Goal: Use online tool/utility: Utilize a website feature to perform a specific function

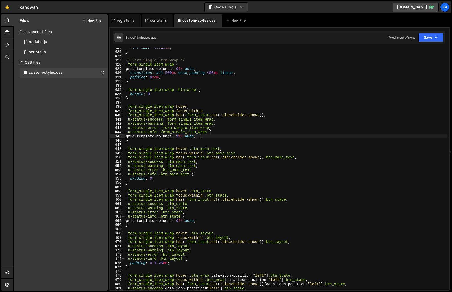
scroll to position [1795, 0]
click at [240, 132] on div "font-size : 0.825 em ; } /* Form Single Item Wrap */ .form_single_item_wrap { g…" at bounding box center [286, 171] width 322 height 250
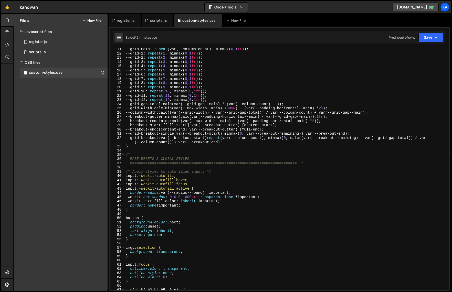
scroll to position [0, 0]
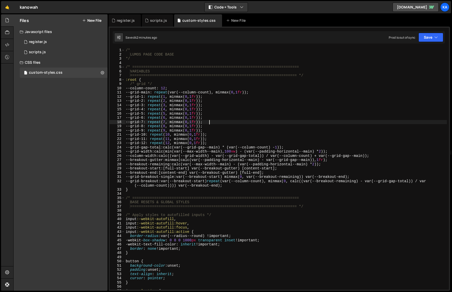
click at [252, 123] on div "/* LUMOS PAGE CODE BASE */ /* =================================================…" at bounding box center [286, 173] width 322 height 250
type textarea "--grid-7: repeat(7, minmax(0, 1fr));"
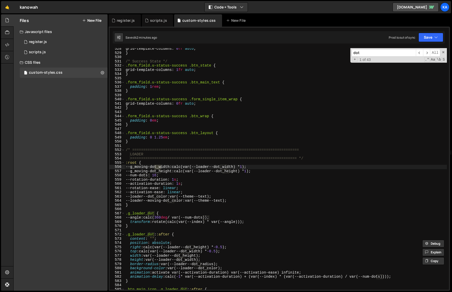
scroll to position [2234, 0]
type input "dot"
click at [444, 53] on span at bounding box center [444, 52] width 4 height 4
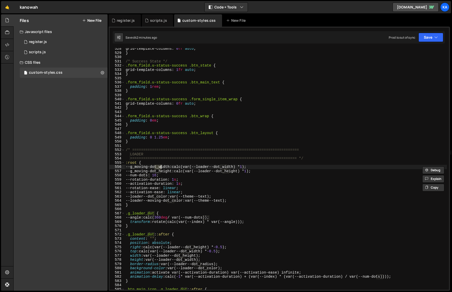
click at [233, 181] on div "grid-template-columns : 0 fr auto ; } /* Success State */ .form_field.u-status-…" at bounding box center [286, 172] width 322 height 250
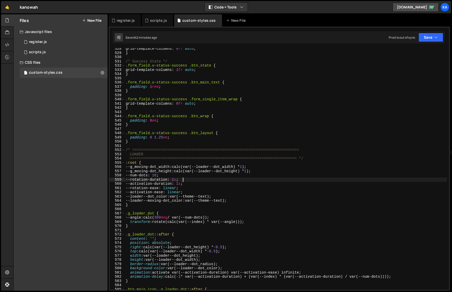
scroll to position [2237, 0]
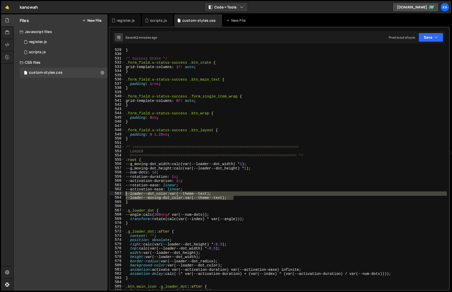
drag, startPoint x: 240, startPoint y: 199, endPoint x: 117, endPoint y: 193, distance: 123.4
click at [117, 193] on div "--rotation-duration: 1s; 529 530 531 532 533 534 535 536 537 538 539 540 541 54…" at bounding box center [280, 169] width 340 height 242
type textarea "--loader--dot_color: var(--theme--text); --loader--moving-dot_color: var(--them…"
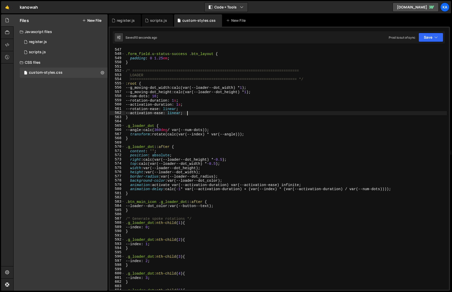
scroll to position [2313, 0]
click at [188, 209] on div ".form_field.u-status-success .btn_layout { padding : 0 1.25 em ; } /* =========…" at bounding box center [286, 173] width 322 height 250
click at [195, 209] on div ".form_field.u-status-success .btn_layout { padding : 0 1.25 em ; } /* =========…" at bounding box center [286, 173] width 322 height 250
click at [195, 206] on div ".form_field.u-status-success .btn_layout { padding : 0 1.25 em ; } /* =========…" at bounding box center [286, 173] width 322 height 250
drag, startPoint x: 225, startPoint y: 207, endPoint x: 177, endPoint y: 207, distance: 48.2
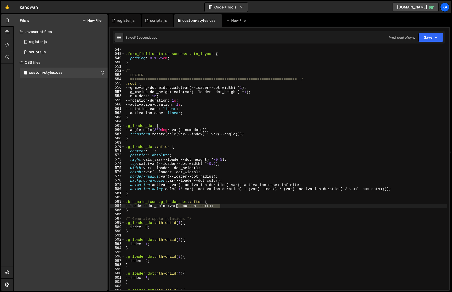
click at [177, 207] on div ".form_field.u-status-success .btn_layout { padding : 0 1.25 em ; } /* =========…" at bounding box center [286, 173] width 322 height 250
paste textarea "_semantic-colors---button--text)"
type textarea "--loader--dot_color: var(--_semantic-colors---button--text);"
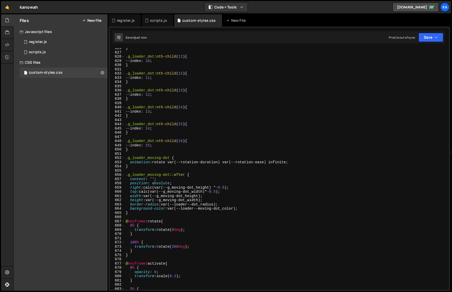
scroll to position [2674, 0]
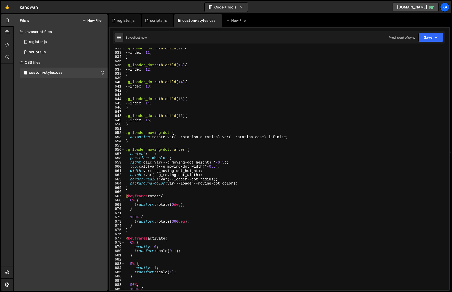
click at [275, 215] on div ".g_loader_dot :nth-child ( 12 ) { --index : 11 ; } .g_loader_dot :nth-child ( 1…" at bounding box center [286, 171] width 322 height 250
drag, startPoint x: 248, startPoint y: 185, endPoint x: 111, endPoint y: 182, distance: 136.6
click at [111, 182] on div "632 633 634 635 636 637 638 639 640 641 642 643 644 645 646 647 648 649 650 651…" at bounding box center [280, 169] width 340 height 242
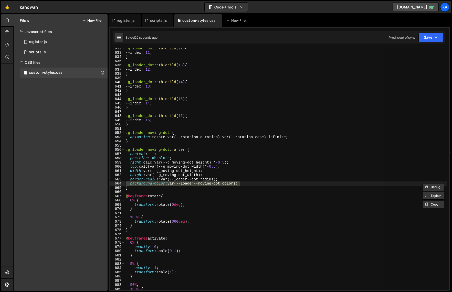
click at [219, 183] on div ".g_loader_dot :nth-child ( 12 ) { --index : 11 ; } .g_loader_dot :nth-child ( 1…" at bounding box center [286, 169] width 322 height 242
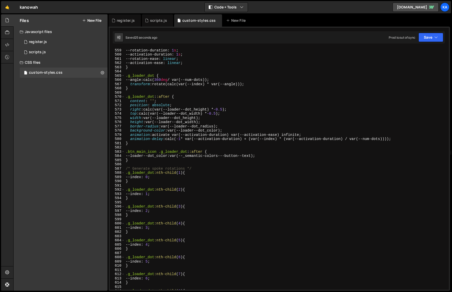
scroll to position [2333, 0]
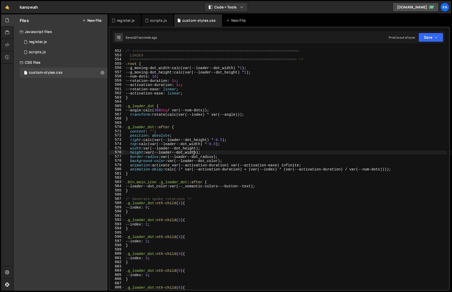
click at [195, 153] on div "/* ============================================================================…" at bounding box center [286, 170] width 322 height 250
click at [259, 151] on div "/* ============================================================================…" at bounding box center [286, 170] width 322 height 250
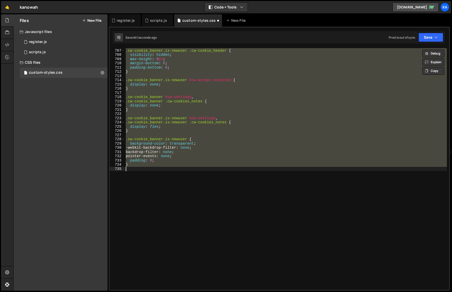
scroll to position [2348, 0]
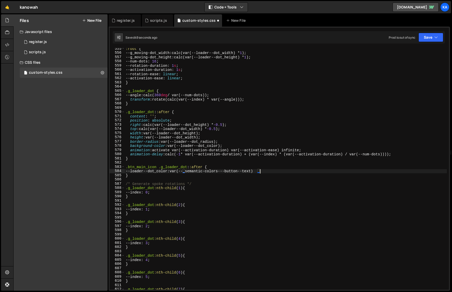
click at [193, 173] on div ":root { --g_moving-dot_width : calc(var(--loader--dot_width) * 1 ) ; --g_moving…" at bounding box center [286, 172] width 322 height 250
click at [177, 172] on div ":root { --g_moving-dot_width : calc(var(--loader--dot_width) * 1 ) ; --g_moving…" at bounding box center [286, 172] width 322 height 250
drag, startPoint x: 177, startPoint y: 172, endPoint x: 259, endPoint y: 171, distance: 81.7
click at [259, 171] on div ":root { --g_moving-dot_width : calc(var(--loader--dot_width) * 1 ) ; --g_moving…" at bounding box center [286, 172] width 322 height 250
paste textarea "loader--dot_color"
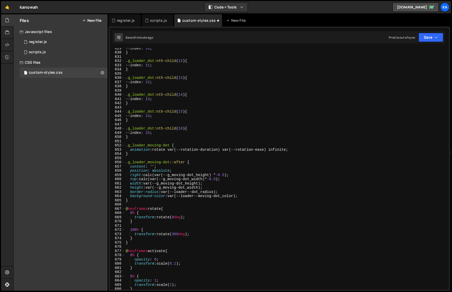
scroll to position [2662, 0]
drag, startPoint x: 238, startPoint y: 197, endPoint x: 169, endPoint y: 196, distance: 68.4
click at [169, 196] on div "--index : 10 ; } .g_loader_dot :nth-child ( 12 ) { --index : 11 ; } .g_loader_d…" at bounding box center [286, 171] width 322 height 250
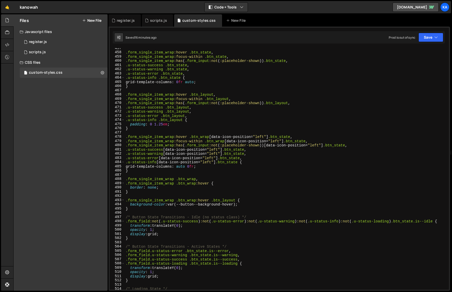
scroll to position [1933, 0]
click at [156, 128] on div ".form_single_item_wrap :hover .btn_state , .form_single_item_wrap :focus-within…" at bounding box center [286, 172] width 322 height 250
click at [157, 126] on div ".form_single_item_wrap :hover .btn_state , .form_single_item_wrap :focus-within…" at bounding box center [286, 172] width 322 height 250
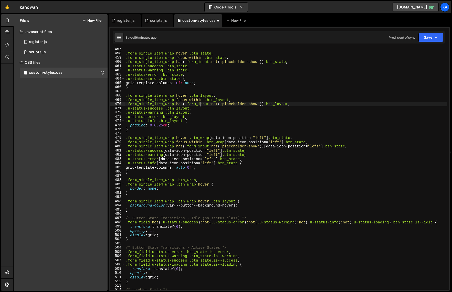
click at [202, 102] on div ".form_single_item_wrap :hover .btn_state , .form_single_item_wrap :focus-within…" at bounding box center [286, 172] width 322 height 250
click at [263, 189] on div ".form_single_item_wrap :hover .btn_state , .form_single_item_wrap :focus-within…" at bounding box center [286, 172] width 322 height 250
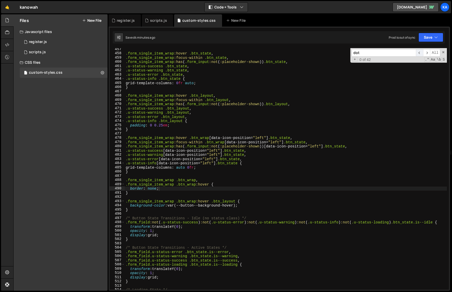
click at [419, 53] on span "​" at bounding box center [419, 52] width 7 height 7
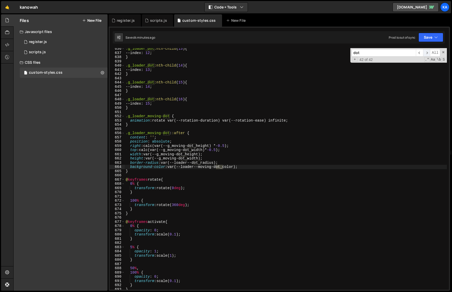
click at [426, 54] on span "​" at bounding box center [426, 52] width 7 height 7
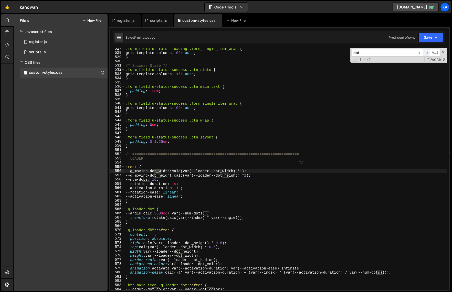
scroll to position [2230, 0]
click at [426, 54] on span "​" at bounding box center [426, 52] width 7 height 7
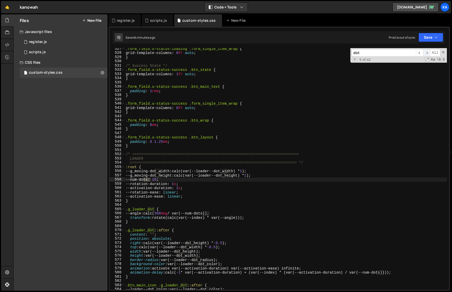
click at [426, 54] on span "​" at bounding box center [426, 52] width 7 height 7
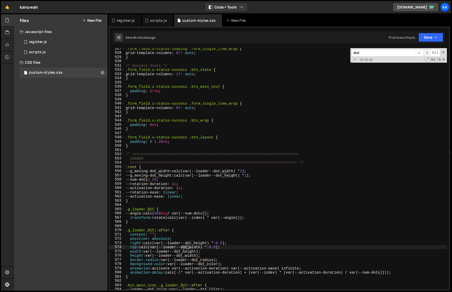
click at [426, 54] on span "​" at bounding box center [426, 52] width 7 height 7
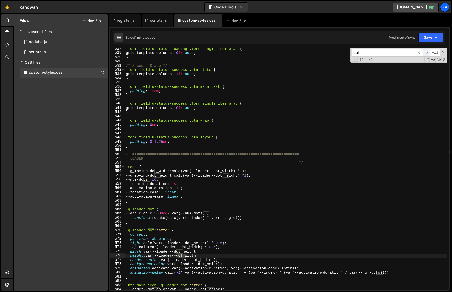
click at [426, 54] on span "​" at bounding box center [426, 52] width 7 height 7
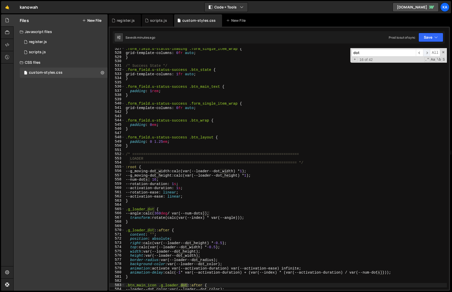
click at [426, 54] on span "​" at bounding box center [426, 52] width 7 height 7
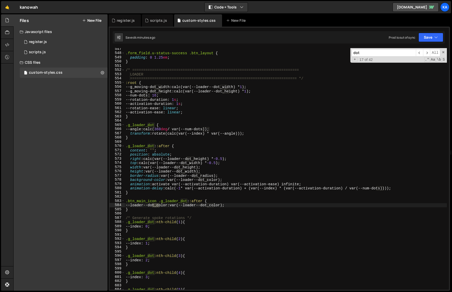
scroll to position [2314, 0]
drag, startPoint x: 172, startPoint y: 207, endPoint x: 130, endPoint y: 207, distance: 41.8
click at [130, 207] on div ".form_field.u-status-success .btn_layout { padding : 0 1.25 em ; } /* =========…" at bounding box center [286, 172] width 322 height 250
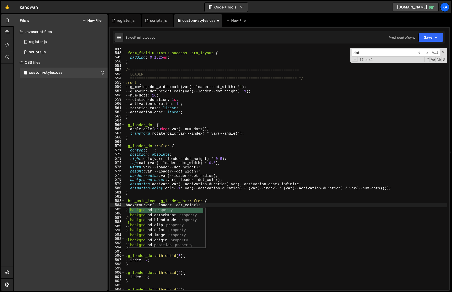
scroll to position [0, 2]
click at [166, 232] on div "background property background -attachment property background -blend-mode prop…" at bounding box center [166, 233] width 74 height 50
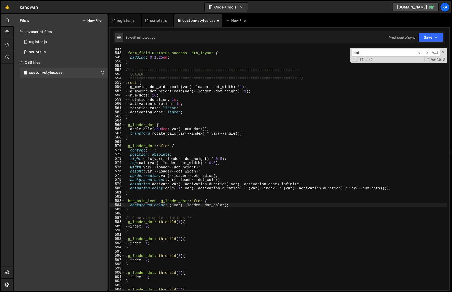
click at [239, 204] on div ".form_field.u-status-success .btn_layout { padding : 0 1.25 em ; } /* =========…" at bounding box center [286, 172] width 322 height 250
click at [173, 206] on div ".form_field.u-status-success .btn_layout { padding : 0 1.25 em ; } /* =========…" at bounding box center [286, 172] width 322 height 250
type textarea "background-color: var(--loader--dot_color);"
